Goal: Browse casually

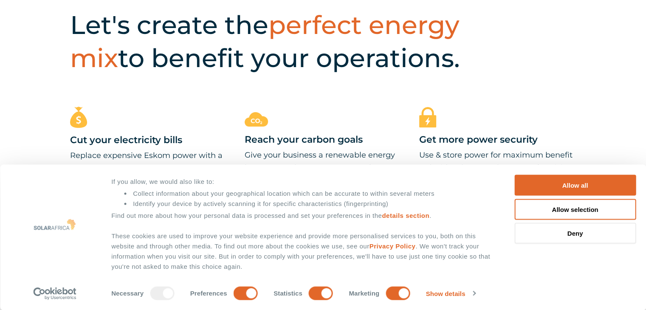
scroll to position [382, 0]
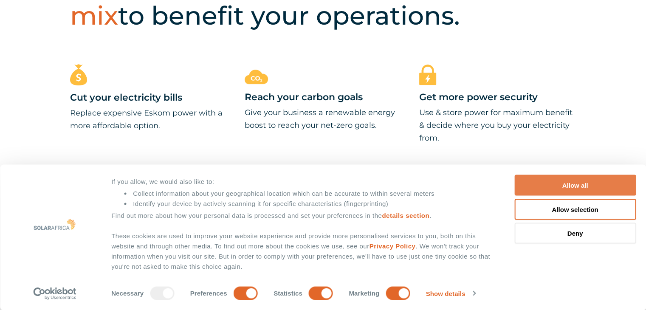
click at [543, 183] on button "Allow all" at bounding box center [575, 185] width 122 height 21
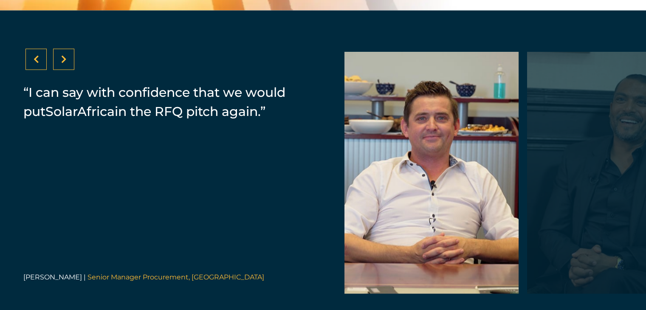
scroll to position [1742, 0]
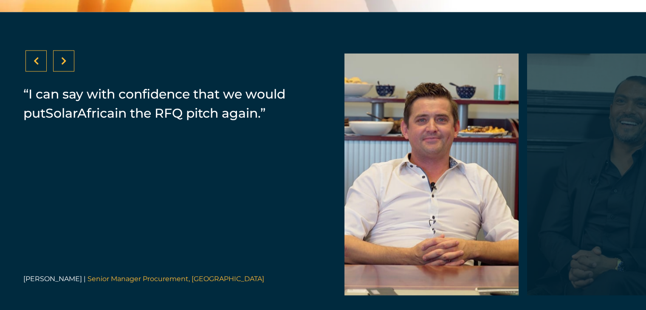
click at [66, 65] on icon at bounding box center [64, 61] width 6 height 8
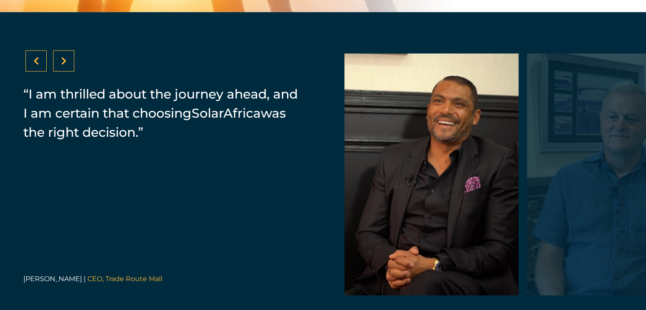
click at [39, 67] on div at bounding box center [35, 61] width 21 height 21
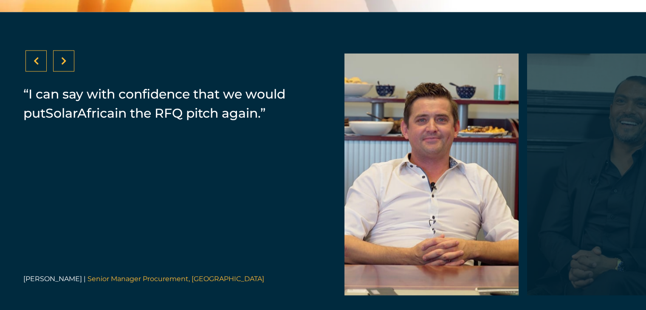
click at [64, 65] on icon at bounding box center [64, 61] width 6 height 8
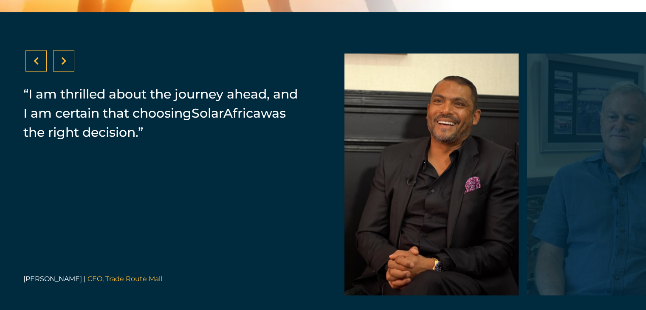
click at [64, 65] on icon at bounding box center [64, 61] width 6 height 8
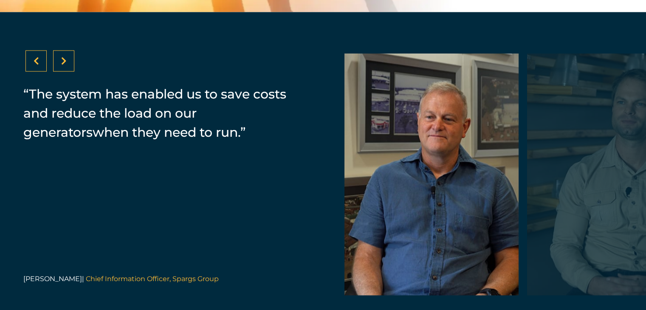
click at [66, 67] on div at bounding box center [63, 61] width 21 height 21
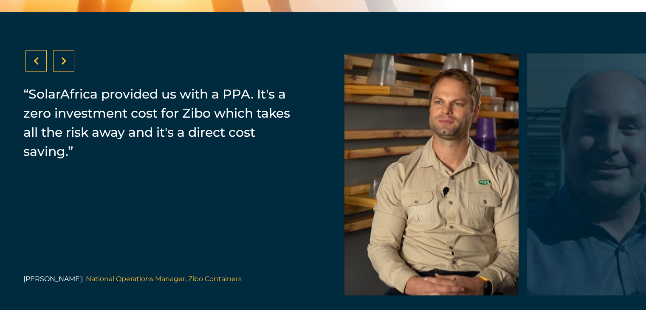
click at [66, 67] on div at bounding box center [63, 61] width 21 height 21
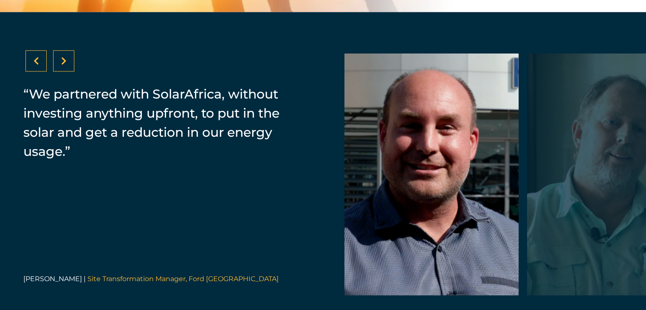
click at [66, 67] on div at bounding box center [63, 61] width 21 height 21
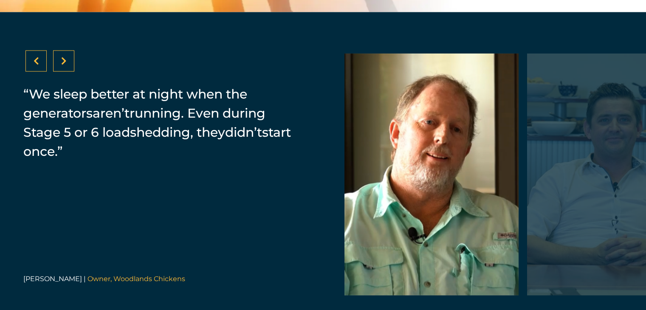
click at [66, 67] on div at bounding box center [63, 61] width 21 height 21
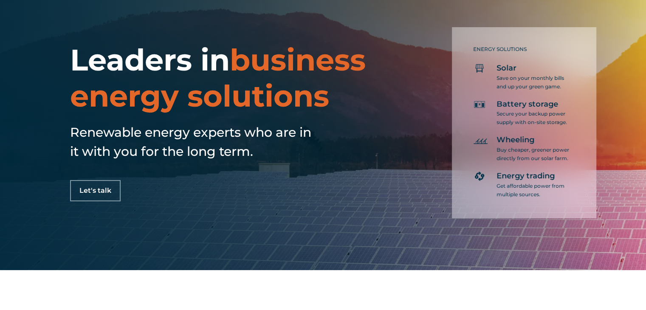
scroll to position [0, 0]
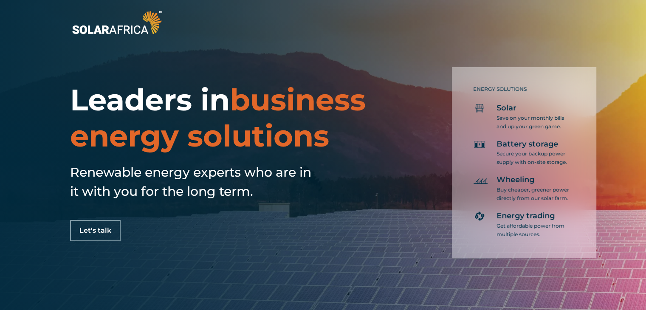
click at [168, 37] on div at bounding box center [323, 22] width 646 height 45
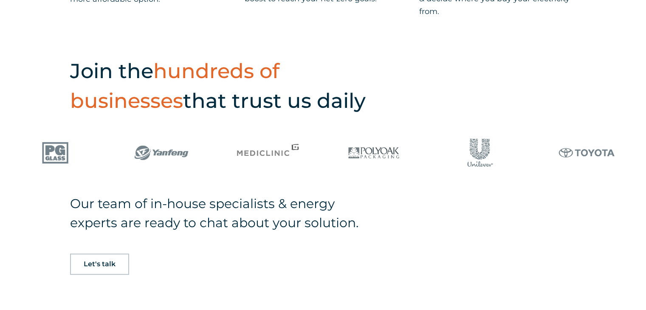
scroll to position [510, 0]
